Goal: Task Accomplishment & Management: Use online tool/utility

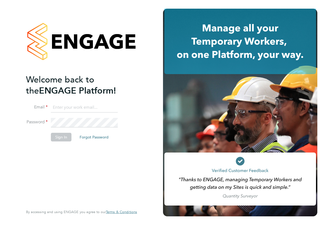
type input "panagiota.papadopoulou1@justice.gov.uk"
click at [89, 191] on div "Welcome back to the ENGAGE Platform! Email panagiota.papadopoulou1@justice.gov.…" at bounding box center [78, 139] width 105 height 131
click at [66, 141] on li "Sign In Forgot Password" at bounding box center [78, 140] width 105 height 14
click at [66, 141] on button "Sign In" at bounding box center [61, 137] width 21 height 9
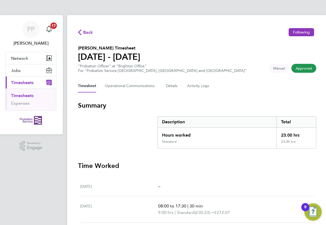
click at [236, 167] on h3 "Time Worked" at bounding box center [197, 165] width 238 height 9
